Goal: Task Accomplishment & Management: Use online tool/utility

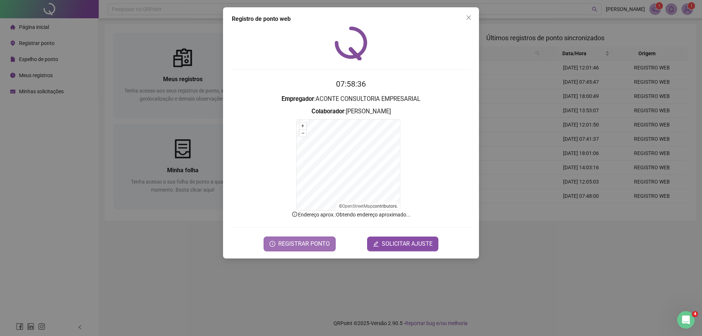
click at [291, 241] on span "REGISTRAR PONTO" at bounding box center [304, 244] width 52 height 9
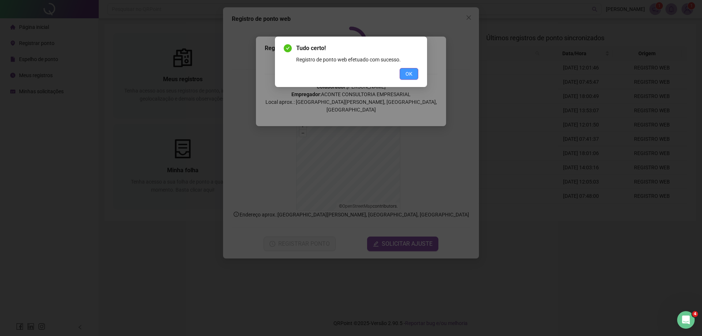
click at [410, 72] on span "OK" at bounding box center [409, 74] width 7 height 8
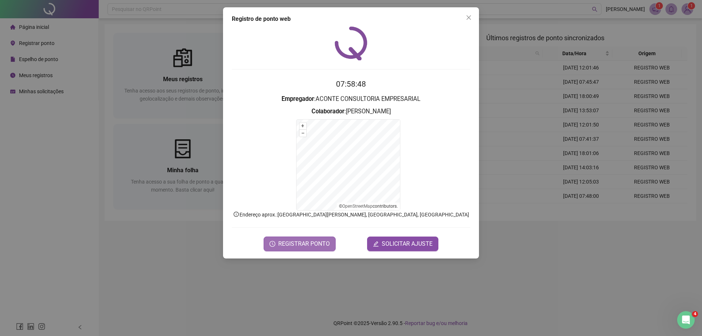
click at [302, 243] on span "REGISTRAR PONTO" at bounding box center [304, 244] width 52 height 9
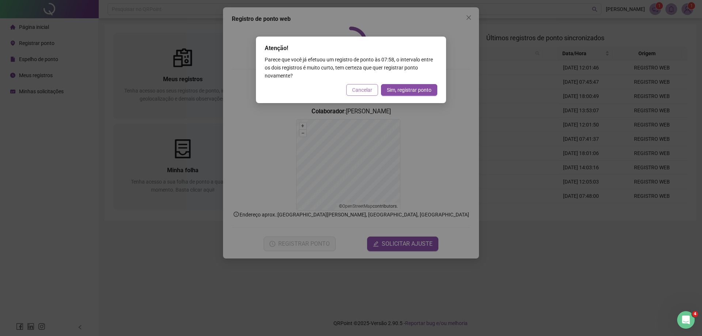
click at [364, 88] on span "Cancelar" at bounding box center [362, 90] width 20 height 8
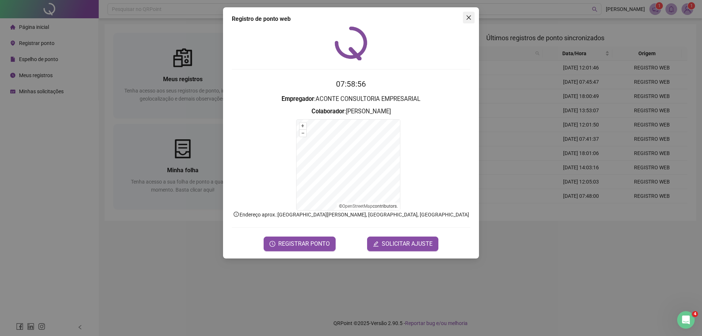
click at [467, 15] on icon "close" at bounding box center [469, 18] width 6 height 6
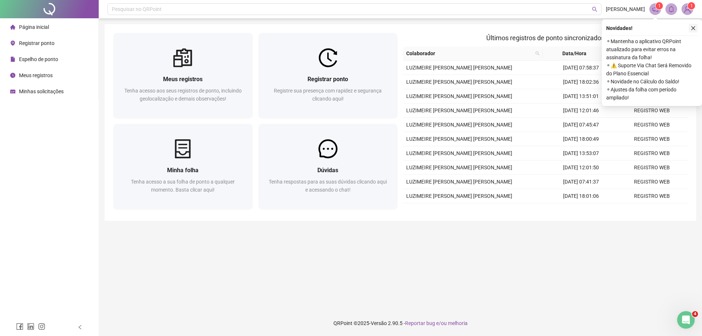
click at [694, 29] on icon "close" at bounding box center [694, 28] width 4 height 4
